Goal: Use online tool/utility

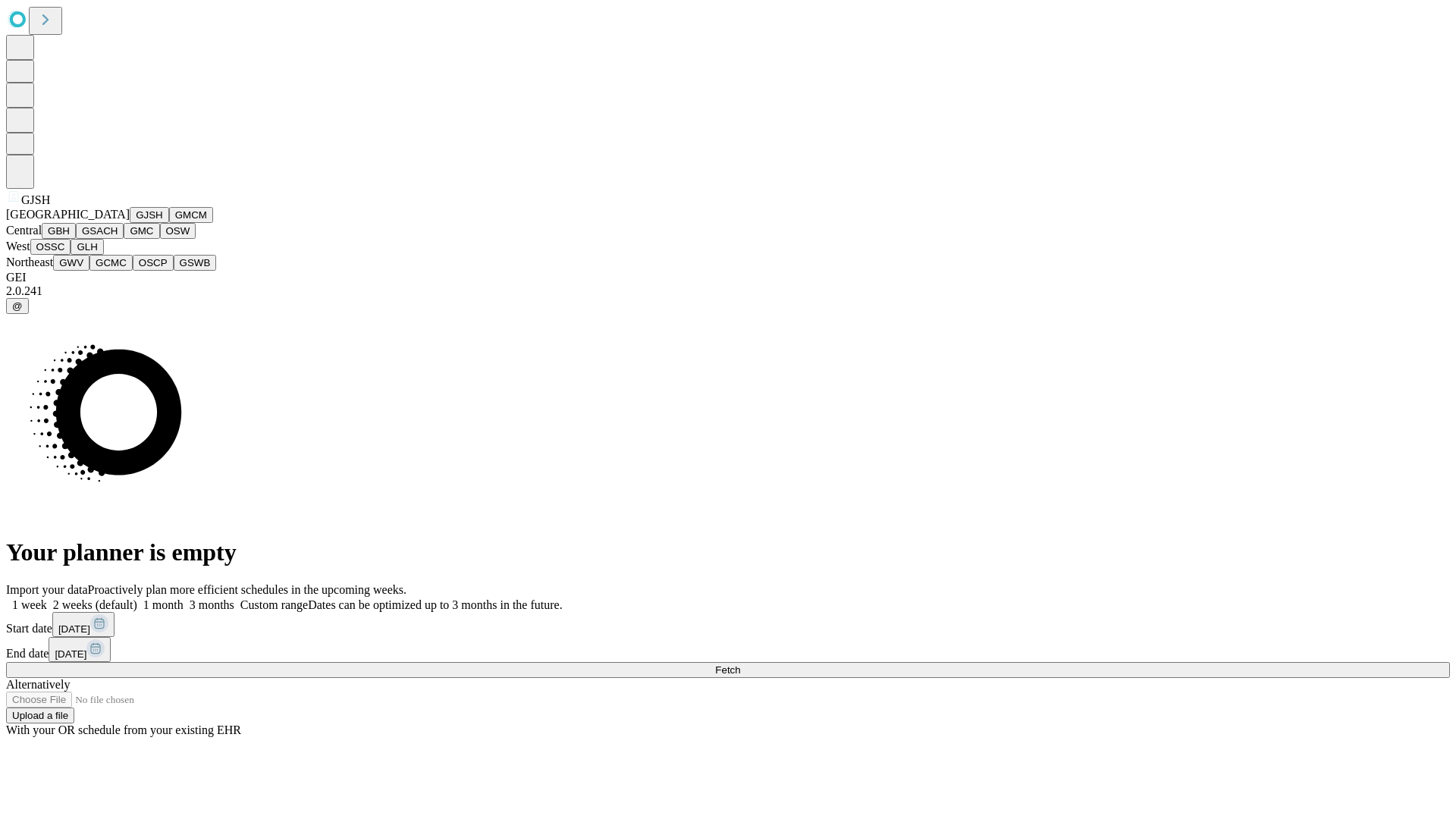
click at [130, 223] on button "GJSH" at bounding box center [150, 215] width 40 height 16
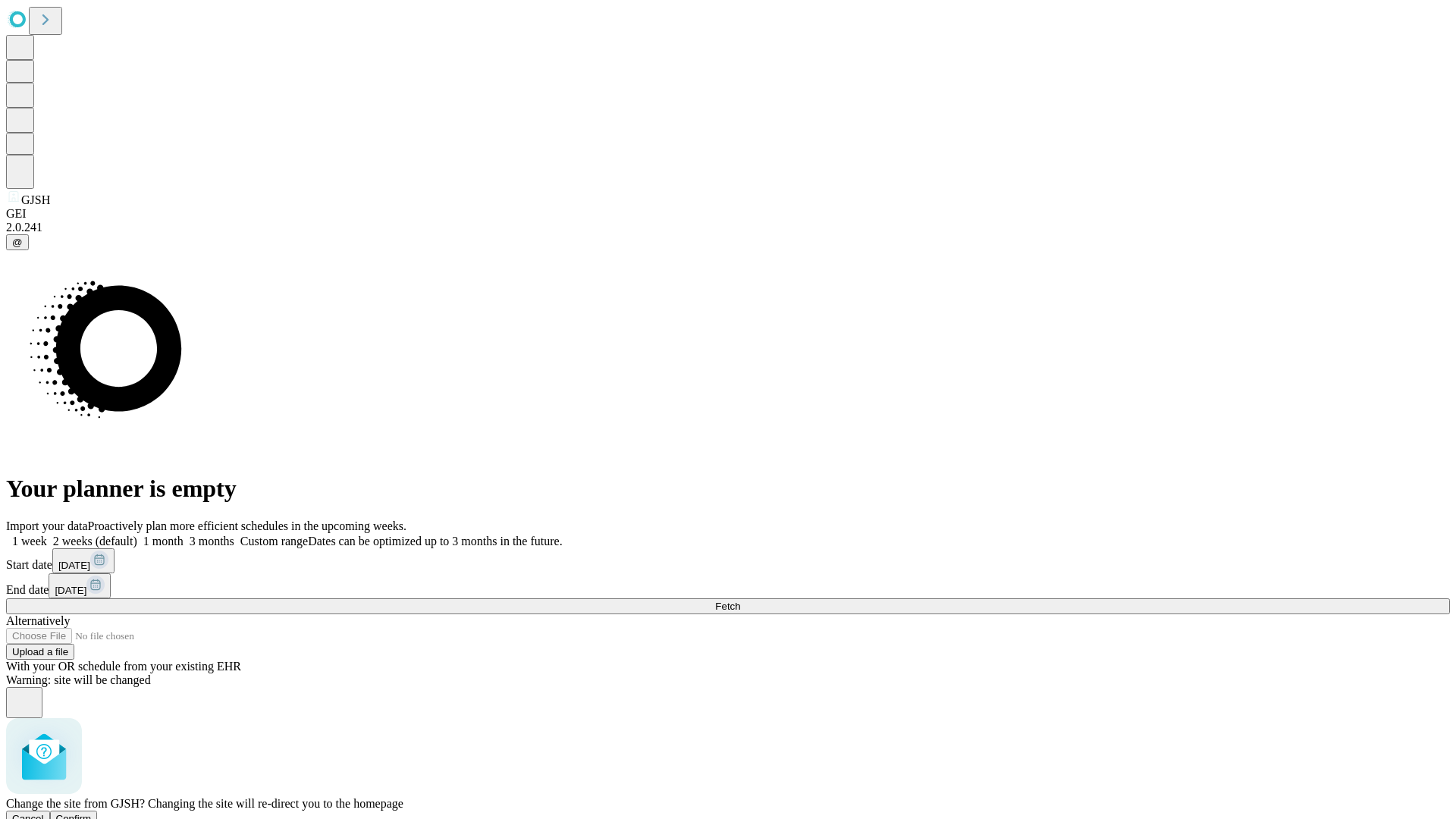
click at [92, 813] on span "Confirm" at bounding box center [74, 819] width 36 height 11
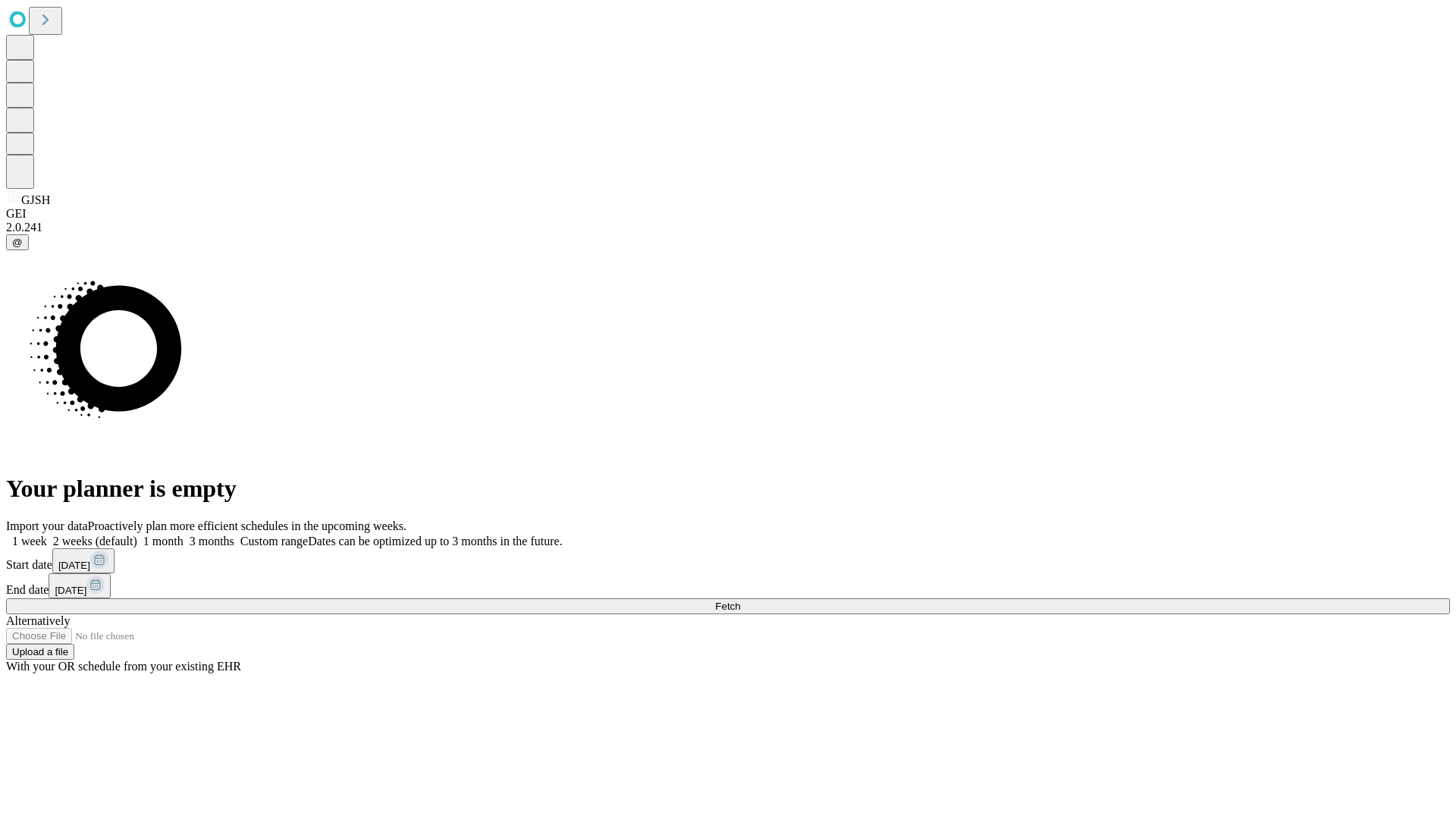
click at [137, 535] on label "2 weeks (default)" at bounding box center [92, 541] width 90 height 13
click at [740, 600] on span "Fetch" at bounding box center [727, 606] width 25 height 11
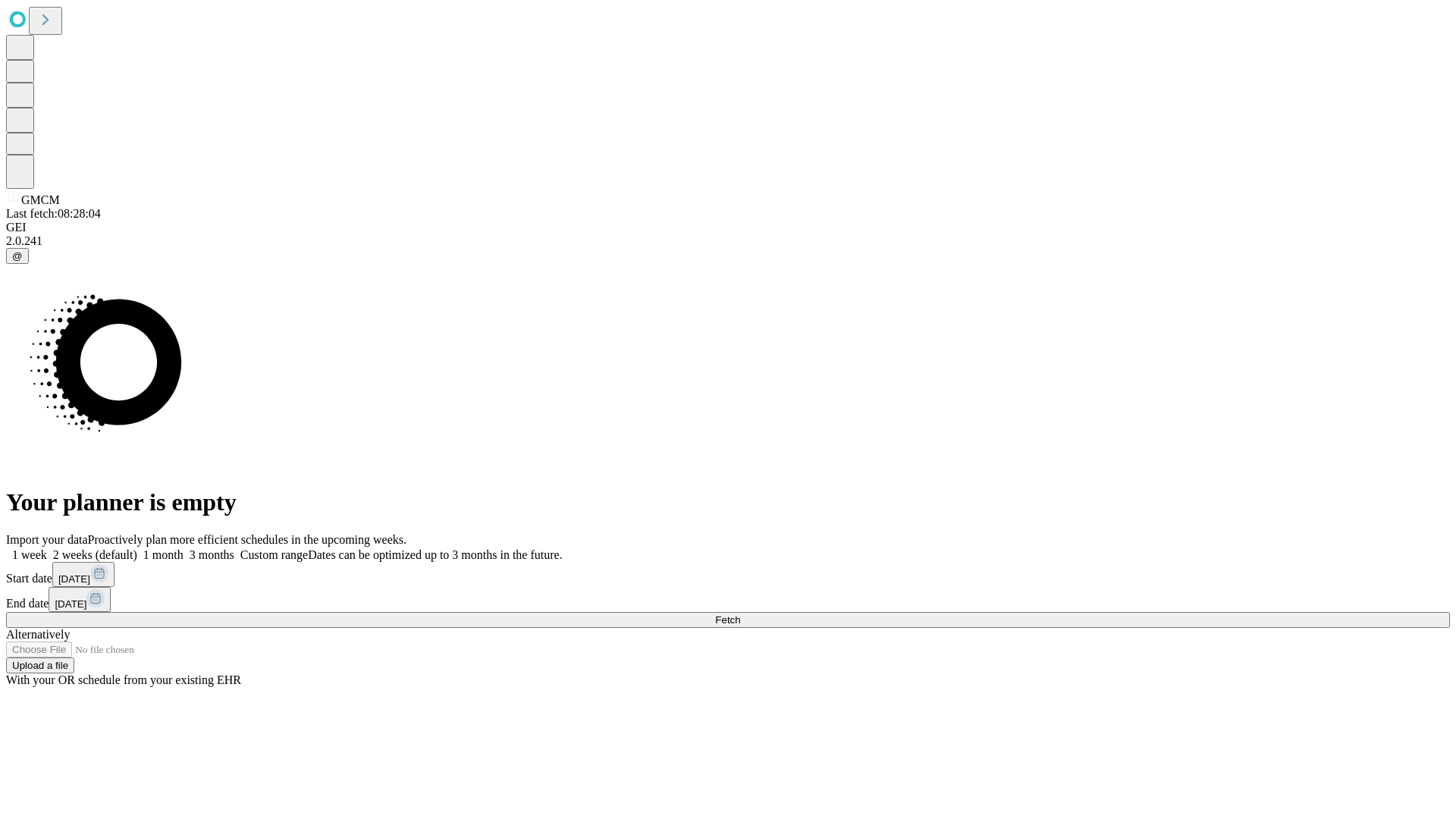
click at [137, 548] on label "2 weeks (default)" at bounding box center [92, 555] width 90 height 13
click at [740, 614] on span "Fetch" at bounding box center [727, 620] width 25 height 11
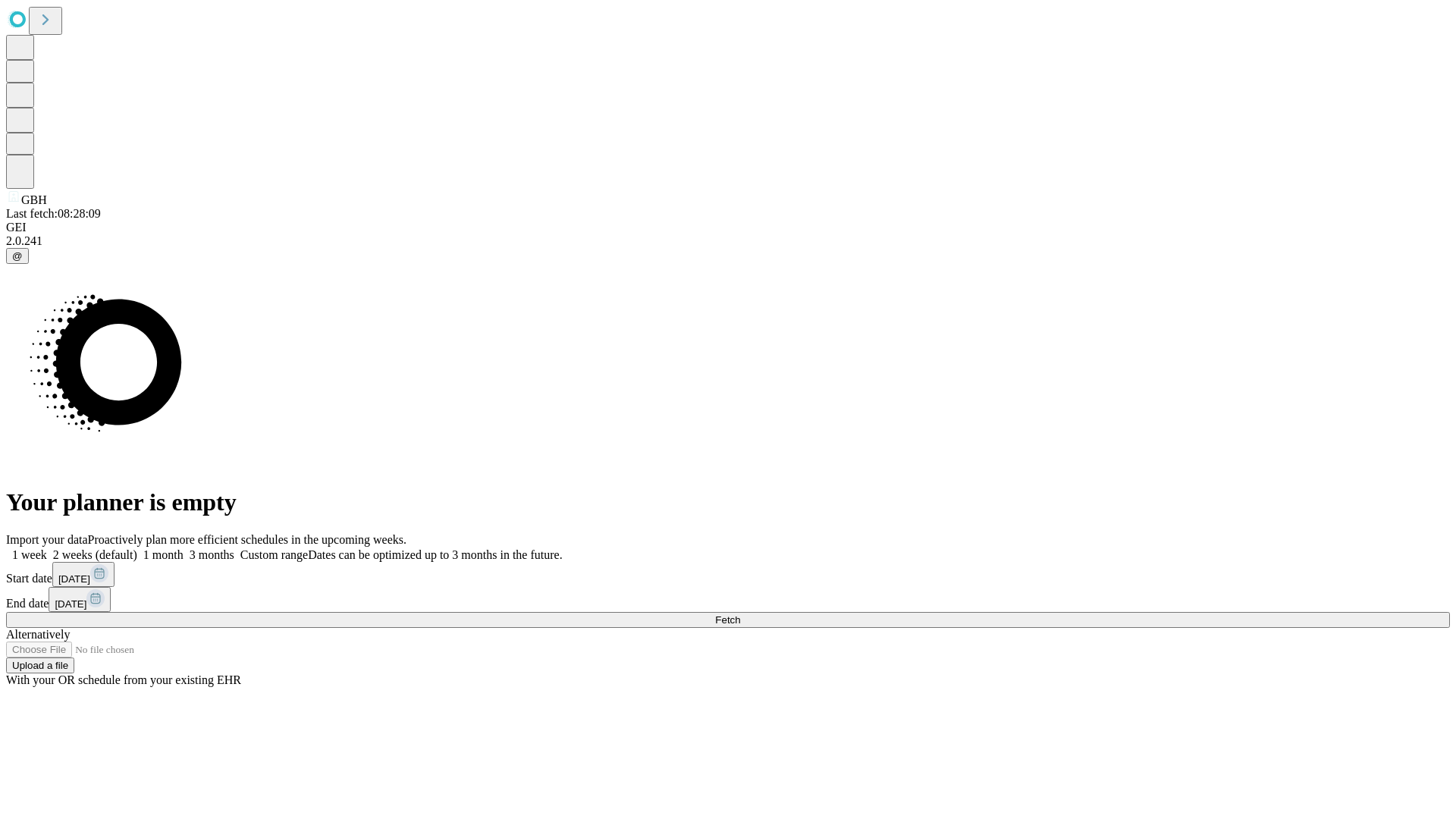
click at [137, 548] on label "2 weeks (default)" at bounding box center [92, 555] width 90 height 13
click at [740, 614] on span "Fetch" at bounding box center [727, 620] width 25 height 11
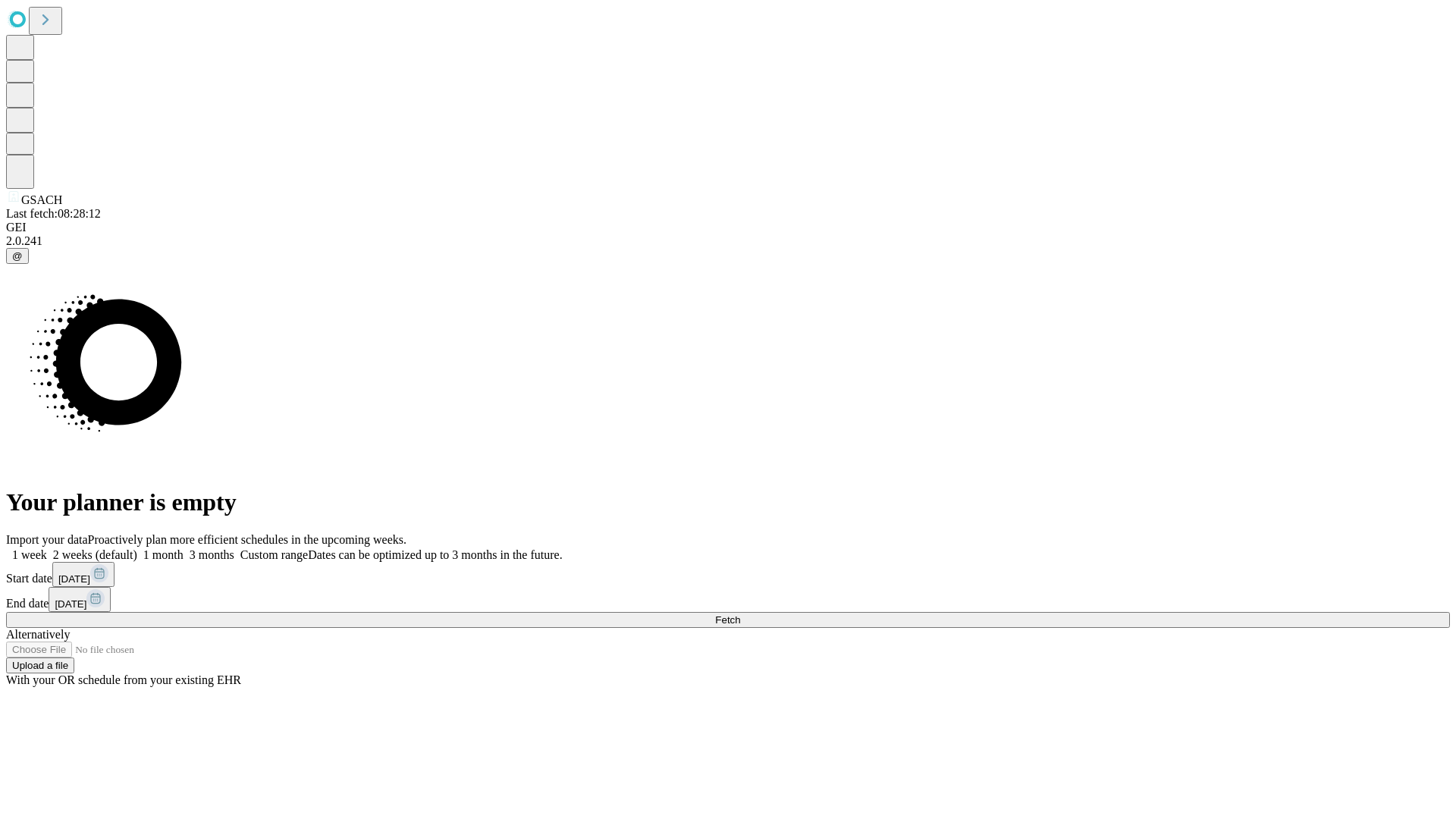
click at [137, 548] on label "2 weeks (default)" at bounding box center [92, 555] width 90 height 13
click at [740, 614] on span "Fetch" at bounding box center [727, 620] width 25 height 11
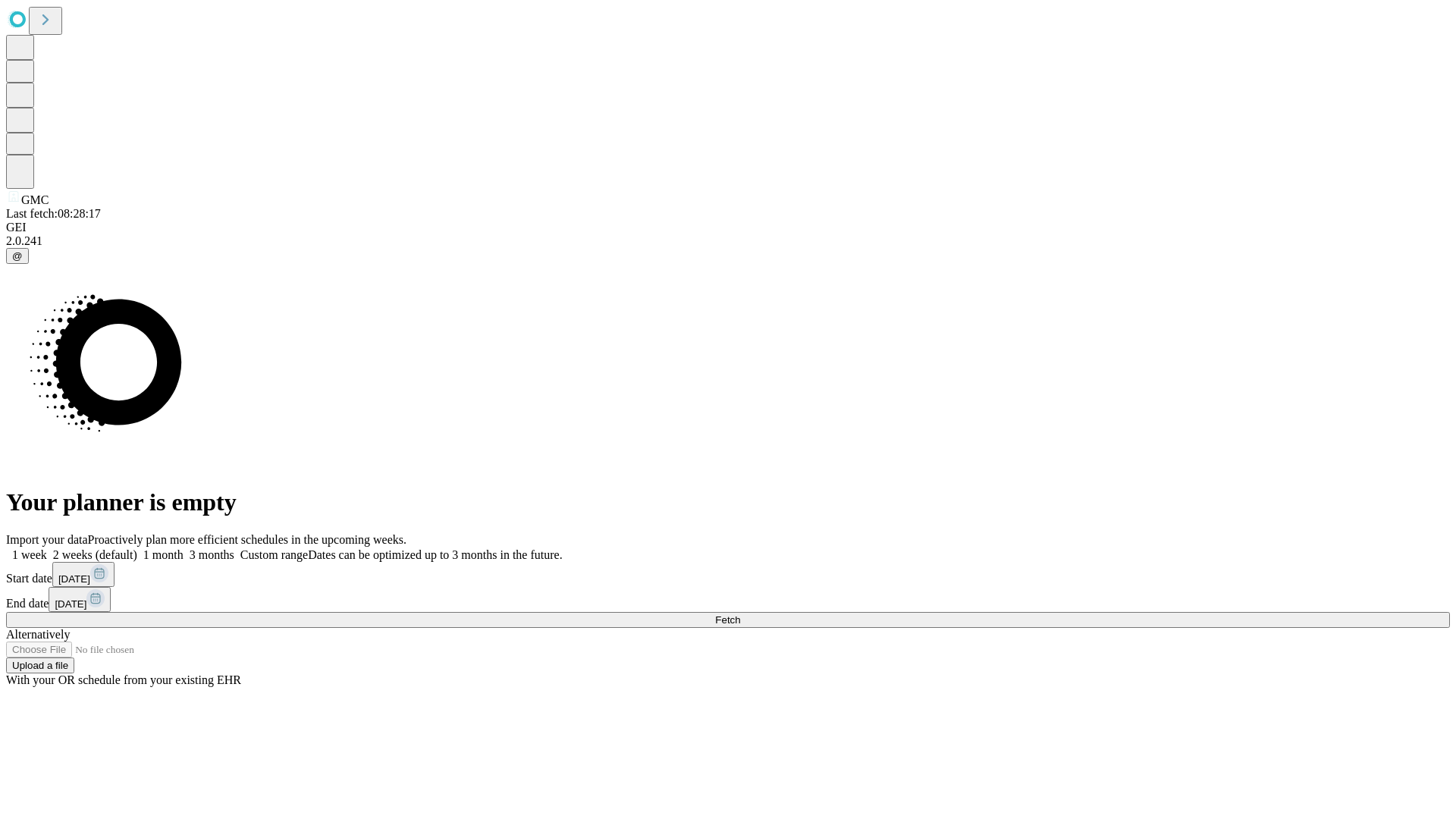
click at [137, 548] on label "2 weeks (default)" at bounding box center [92, 555] width 90 height 13
click at [740, 614] on span "Fetch" at bounding box center [727, 620] width 25 height 11
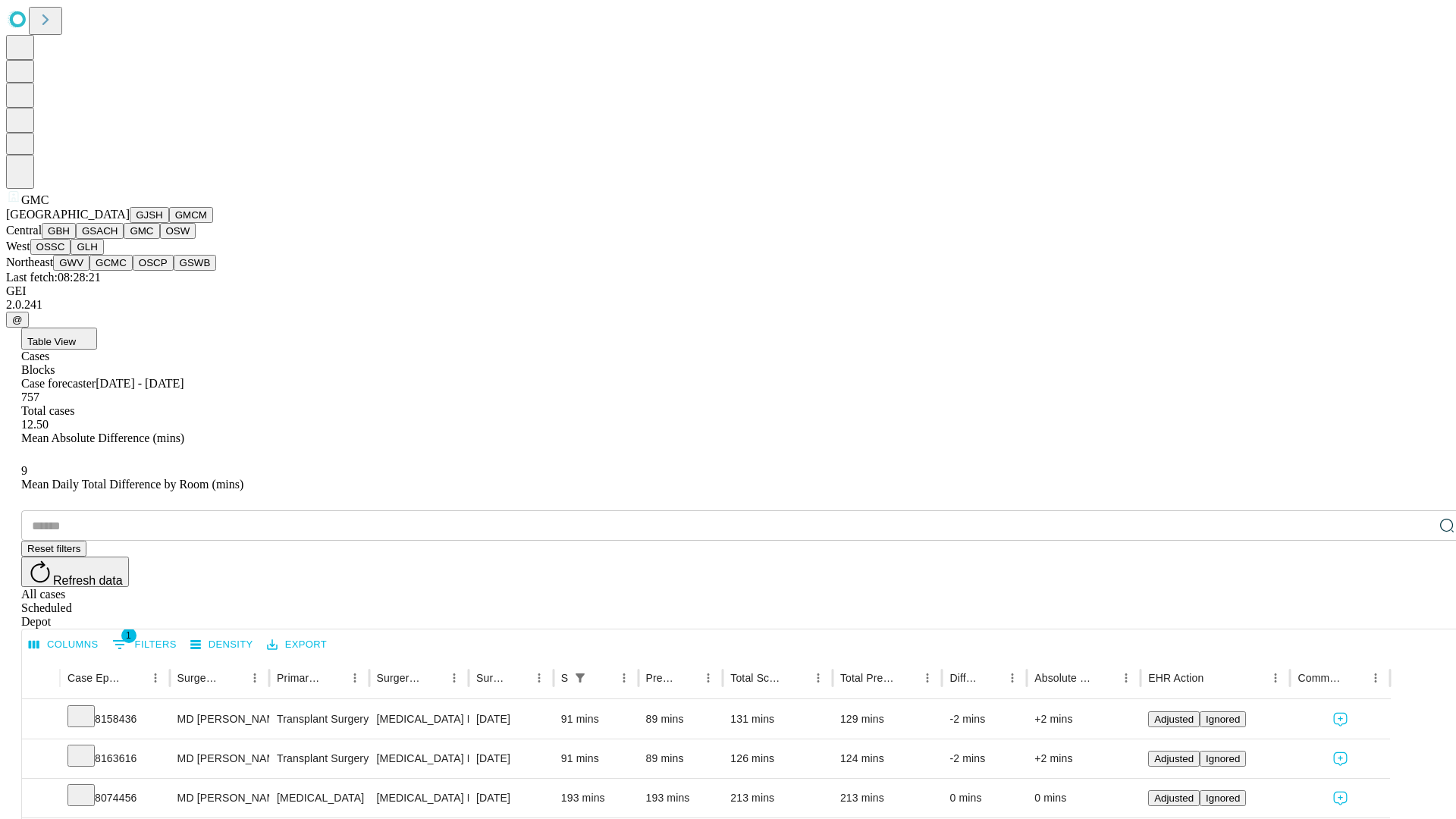
click at [160, 239] on button "OSW" at bounding box center [178, 231] width 37 height 16
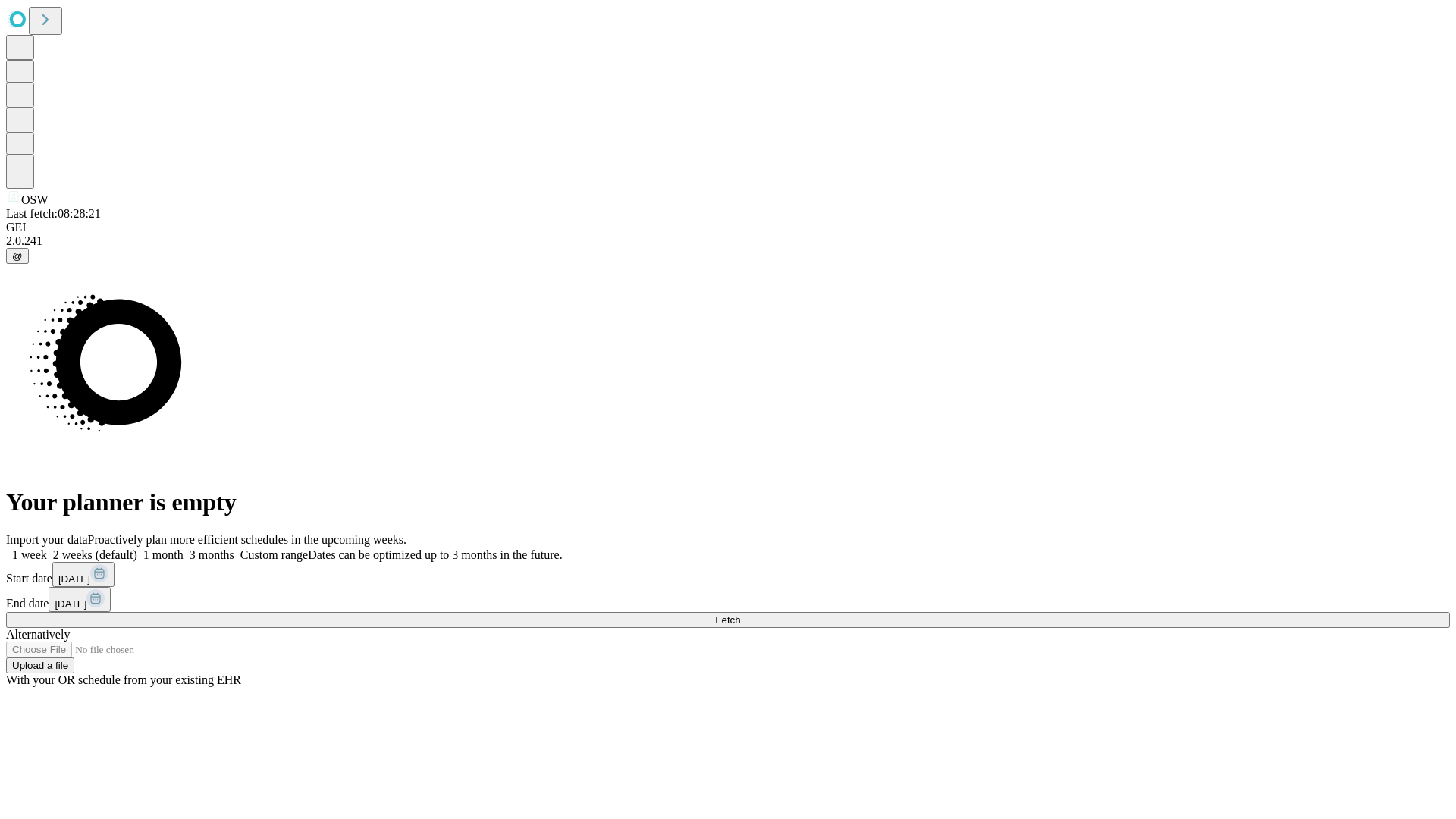
click at [137, 548] on label "2 weeks (default)" at bounding box center [92, 555] width 90 height 13
click at [740, 614] on span "Fetch" at bounding box center [727, 620] width 25 height 11
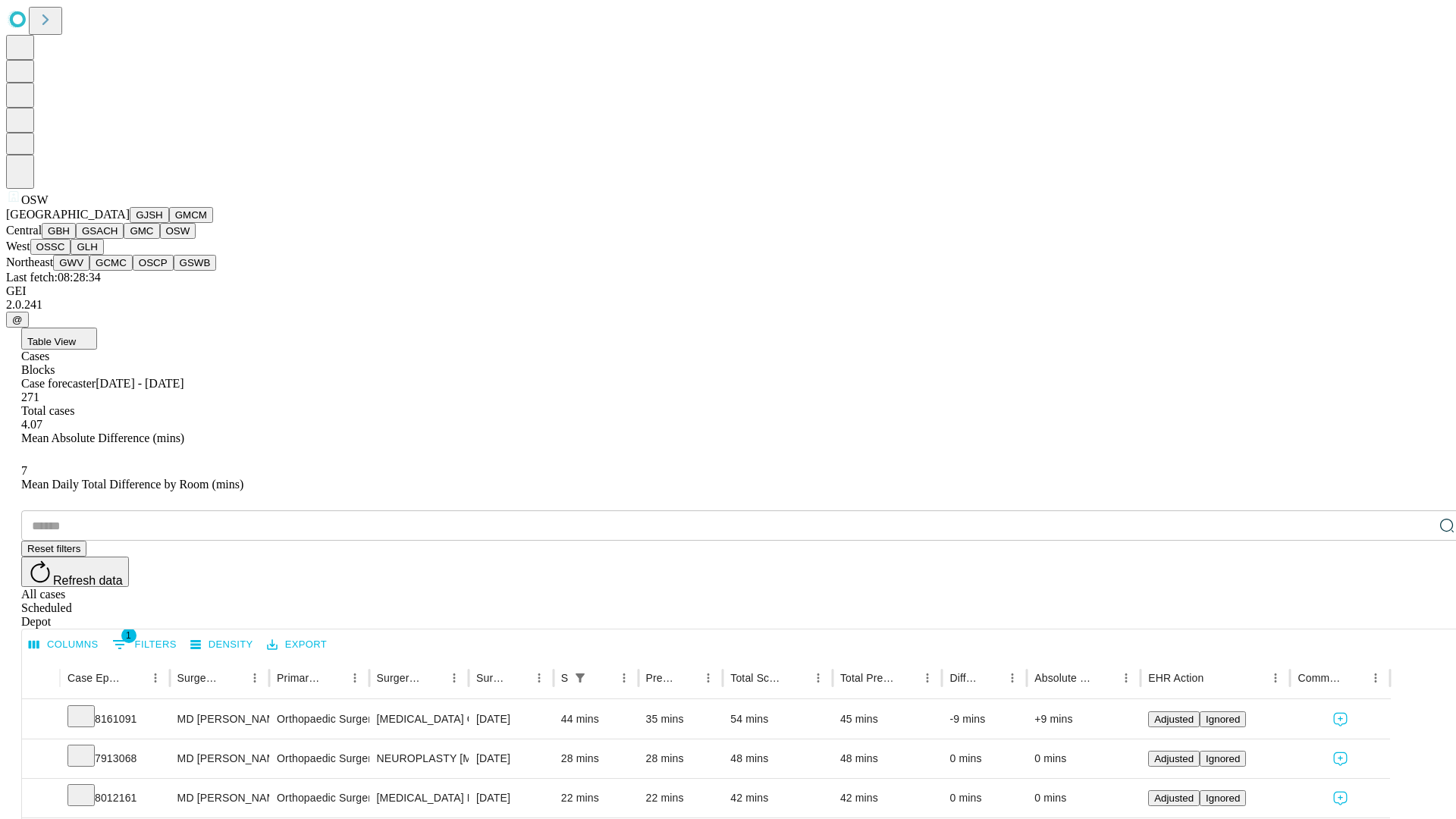
click at [72, 255] on button "OSSC" at bounding box center [50, 247] width 41 height 16
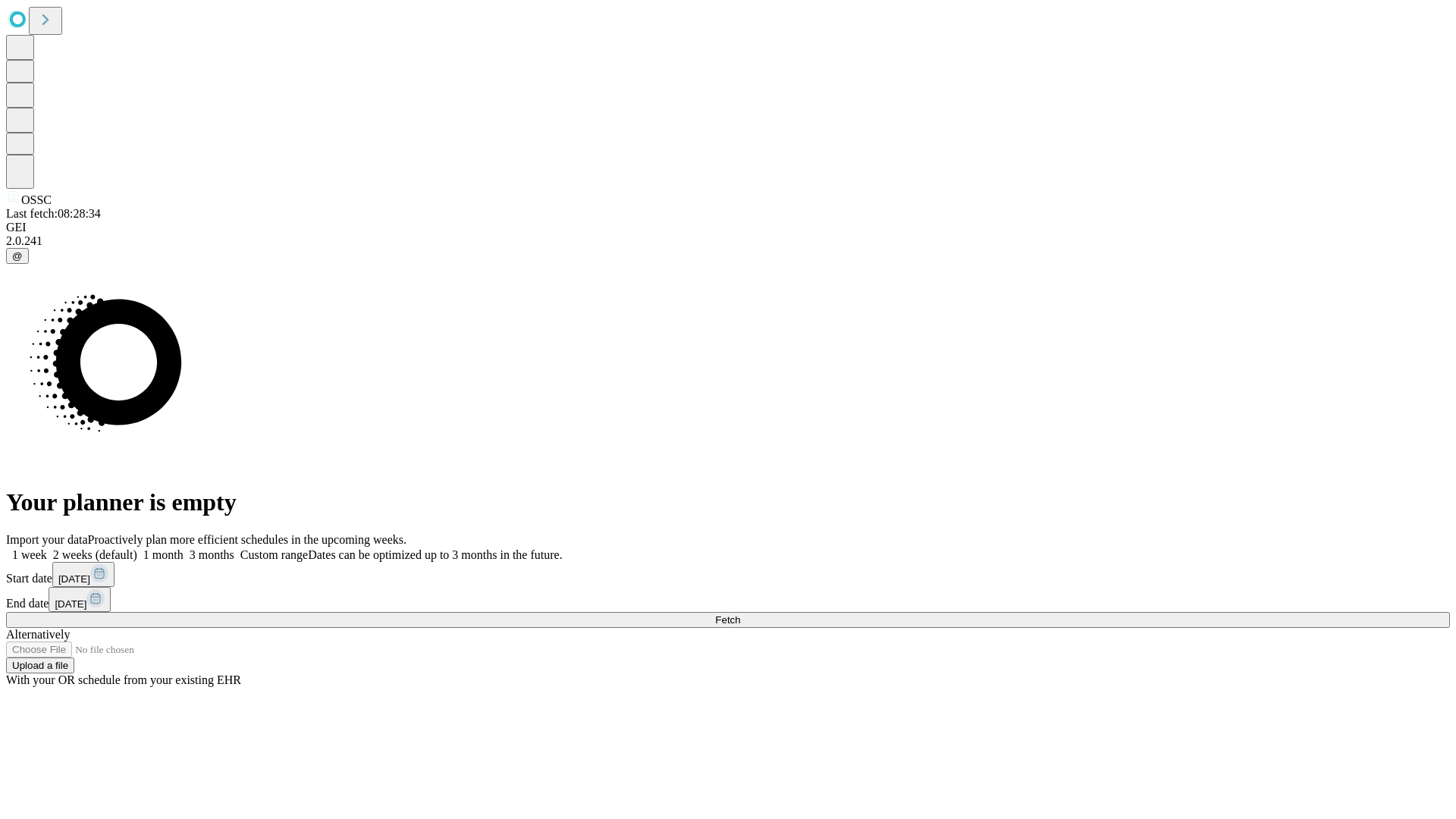
click at [137, 548] on label "2 weeks (default)" at bounding box center [92, 555] width 90 height 13
click at [740, 614] on span "Fetch" at bounding box center [727, 620] width 25 height 11
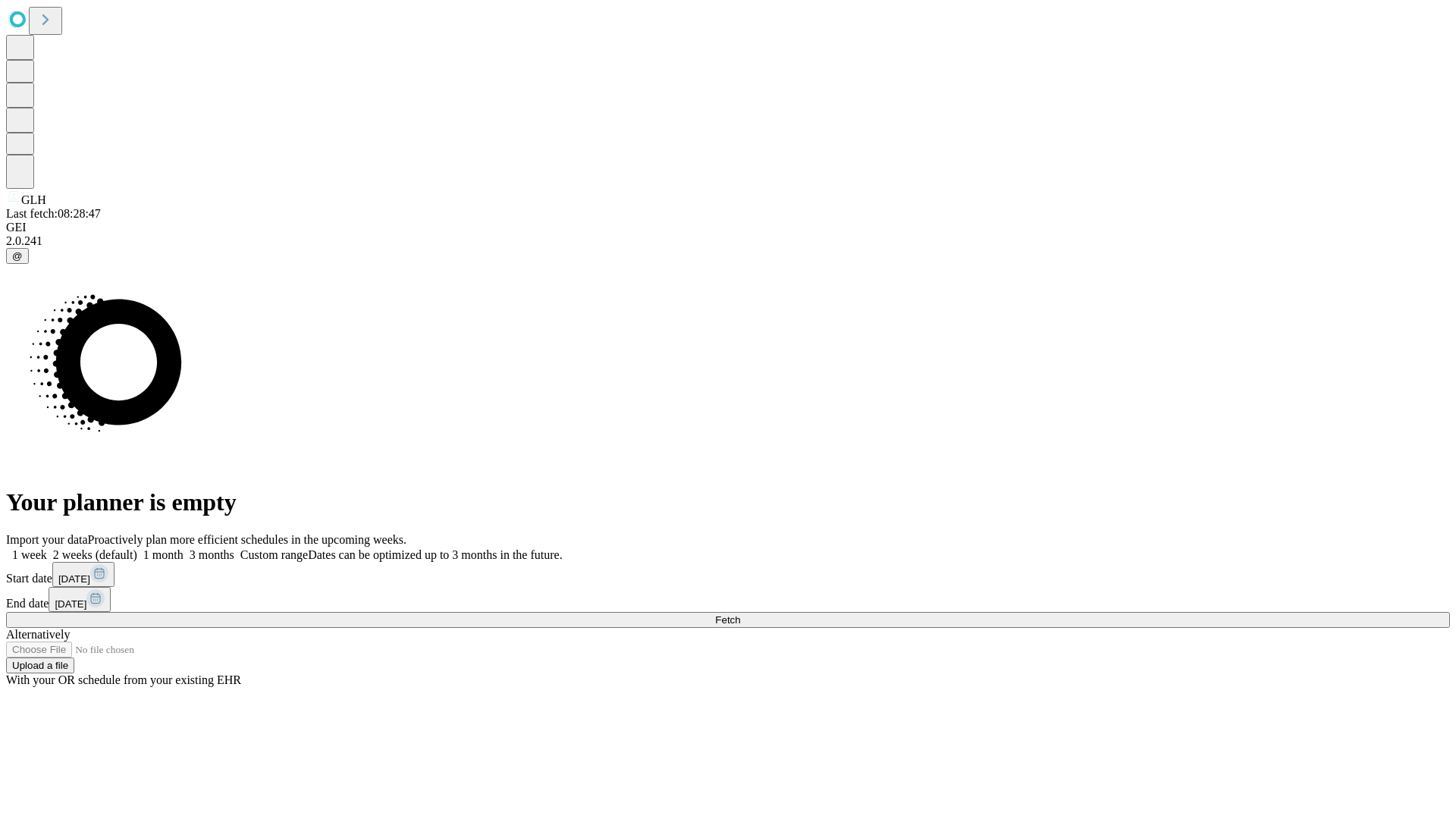
click at [137, 548] on label "2 weeks (default)" at bounding box center [92, 555] width 90 height 13
click at [740, 614] on span "Fetch" at bounding box center [727, 620] width 25 height 11
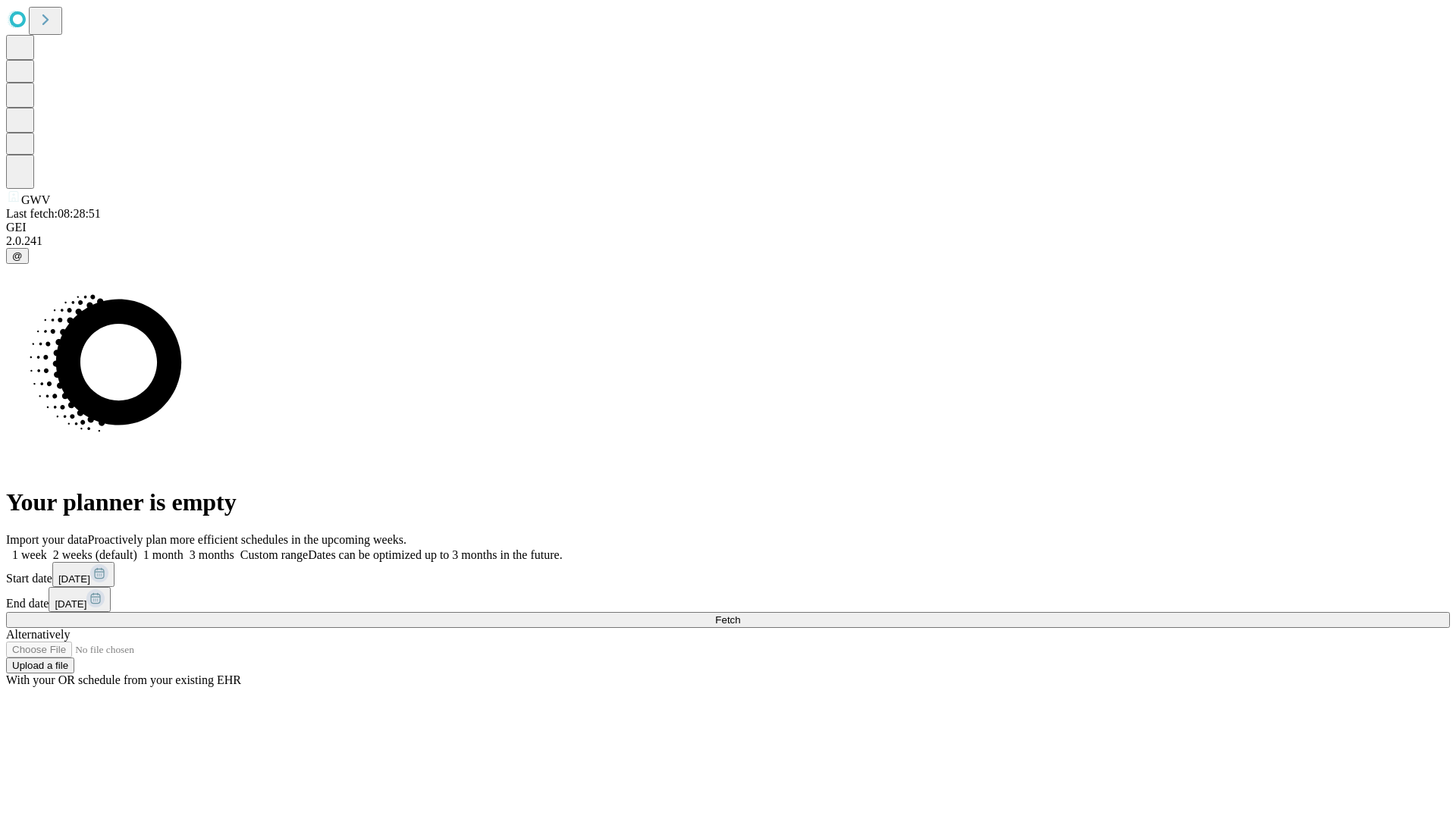
click at [137, 548] on label "2 weeks (default)" at bounding box center [92, 555] width 90 height 13
click at [740, 614] on span "Fetch" at bounding box center [727, 620] width 25 height 11
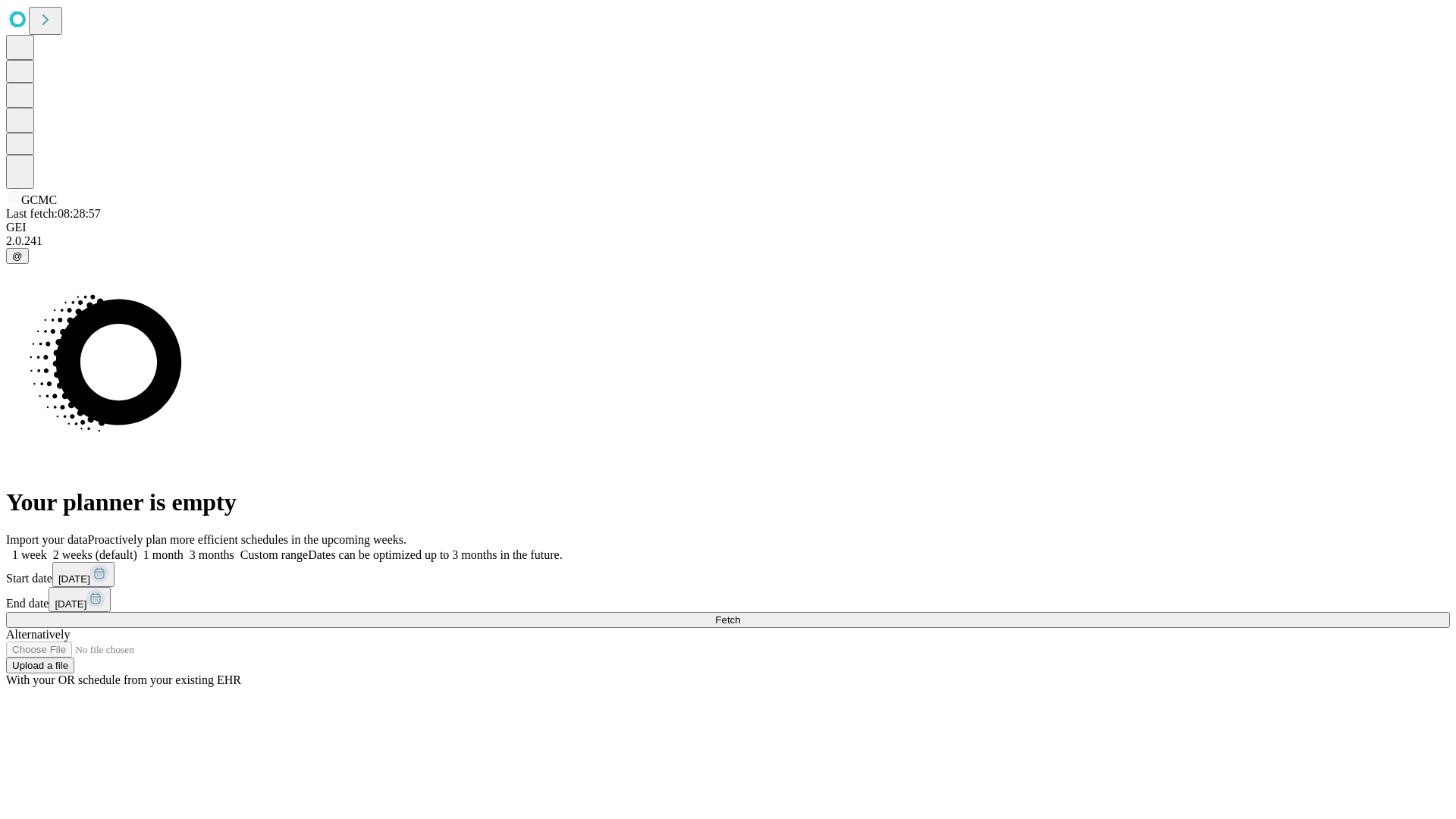
click at [137, 548] on label "2 weeks (default)" at bounding box center [92, 555] width 90 height 13
click at [740, 614] on span "Fetch" at bounding box center [727, 620] width 25 height 11
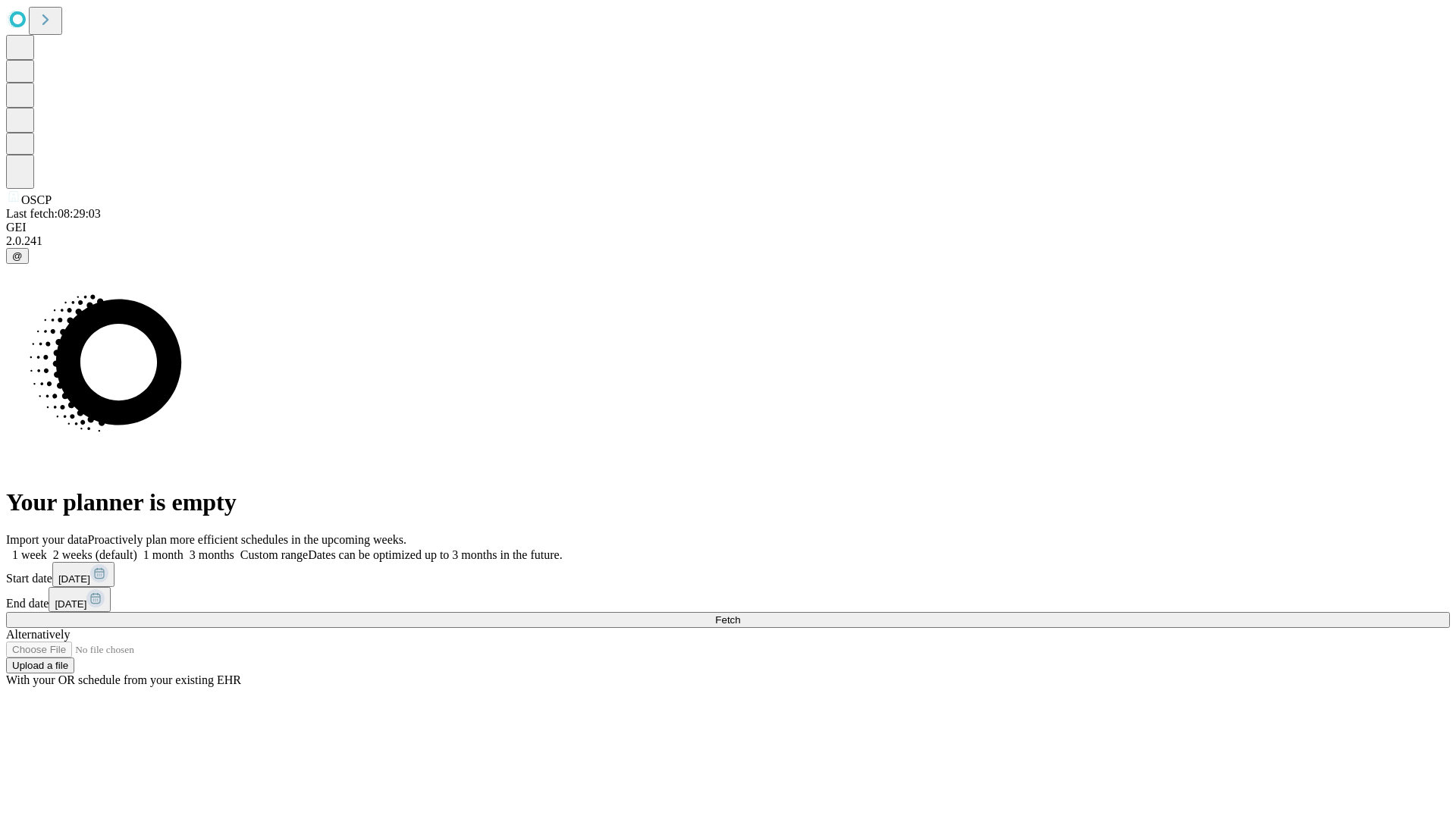
click at [740, 614] on span "Fetch" at bounding box center [727, 620] width 25 height 11
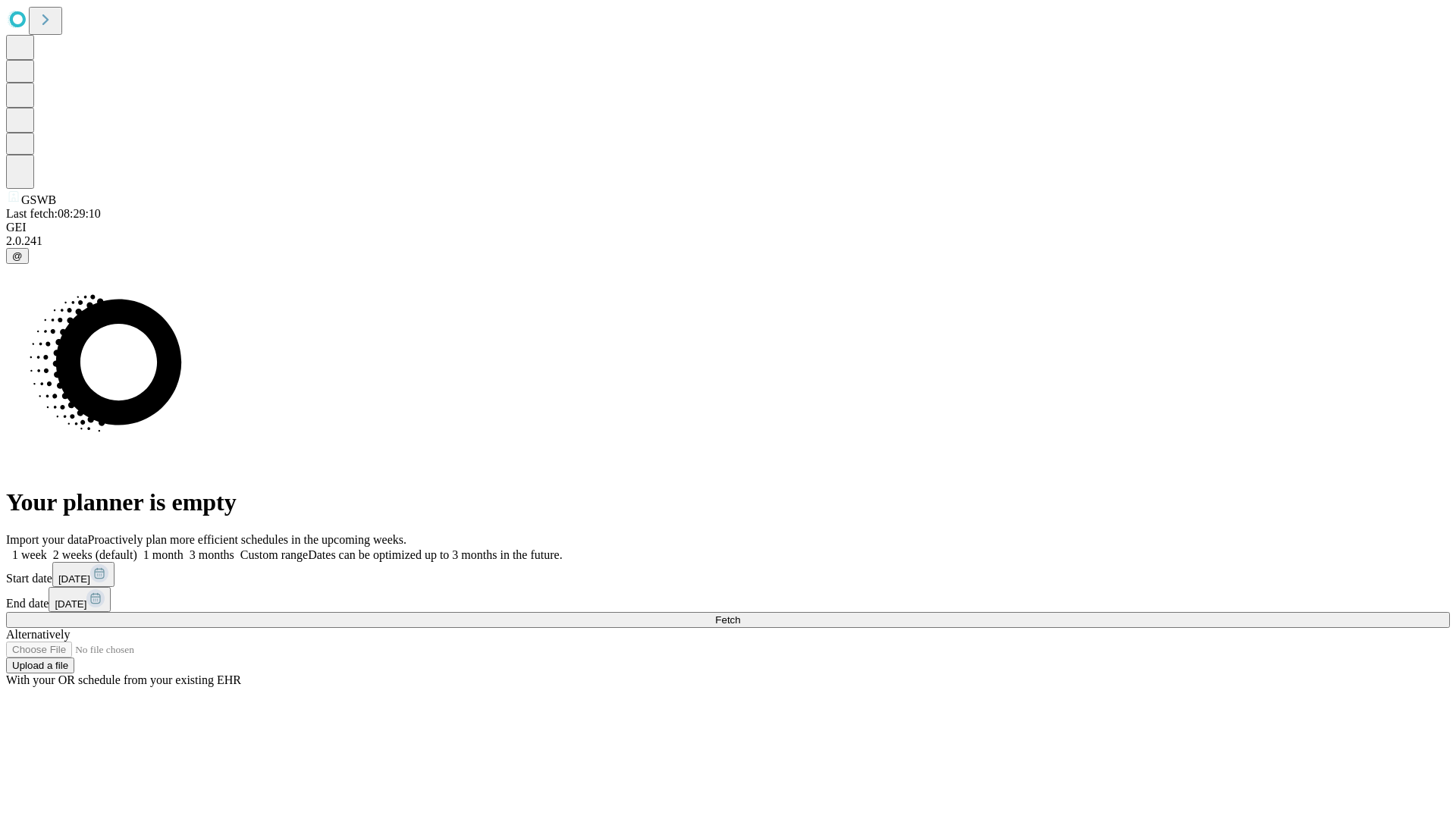
click at [137, 548] on label "2 weeks (default)" at bounding box center [92, 555] width 90 height 13
click at [740, 614] on span "Fetch" at bounding box center [727, 620] width 25 height 11
